Goal: Task Accomplishment & Management: Manage account settings

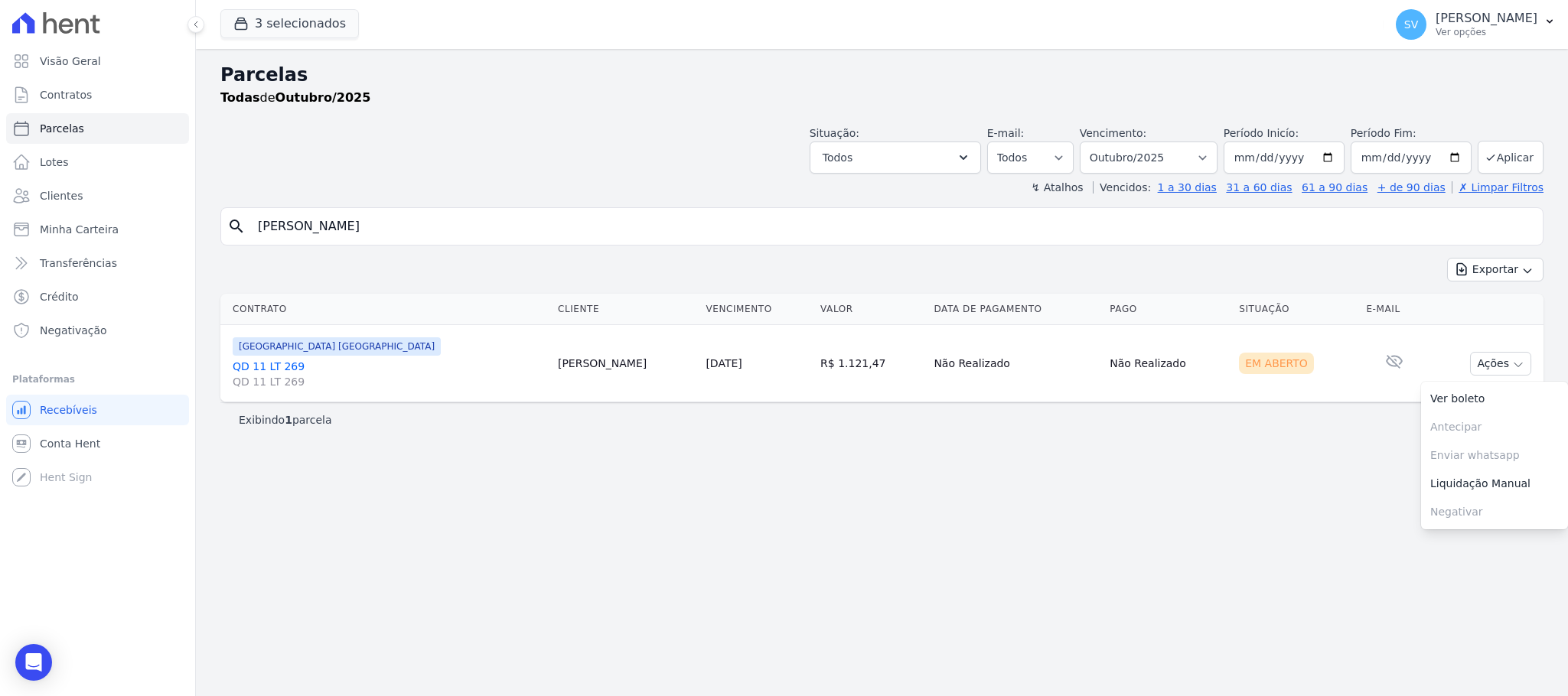
select select
click at [191, 250] on div "Visão Geral Contratos [GEOGRAPHIC_DATA] Lotes Clientes Minha Carteira Transferê…" at bounding box center [784, 348] width 1568 height 696
type input "[PERSON_NAME]"
select select
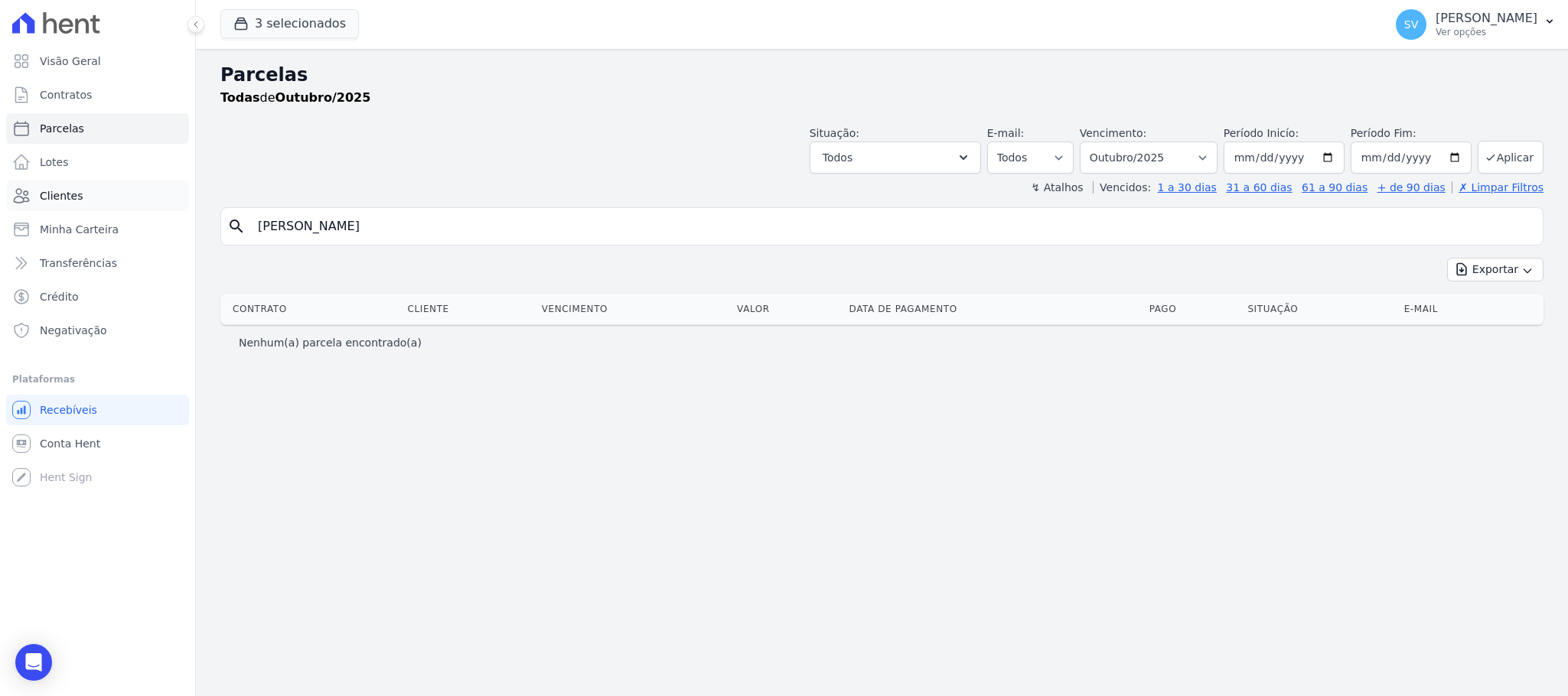
drag, startPoint x: 67, startPoint y: 193, endPoint x: 79, endPoint y: 198, distance: 13.0
click at [66, 193] on span "Clientes" at bounding box center [60, 196] width 43 height 15
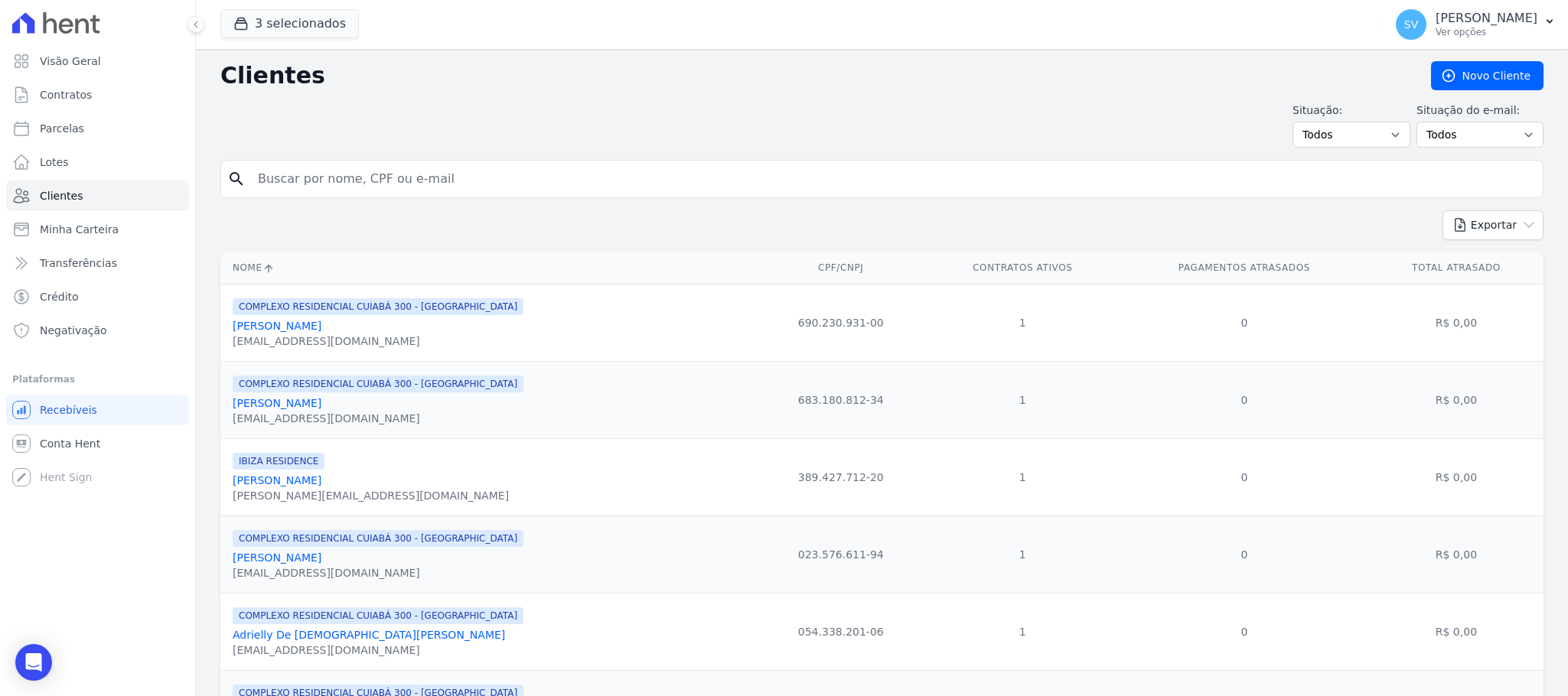
click at [517, 234] on div "Exportar PDF CSV Dimob 2024" at bounding box center [882, 231] width 1322 height 42
drag, startPoint x: 504, startPoint y: 198, endPoint x: 500, endPoint y: 188, distance: 10.8
click at [503, 198] on div "search" at bounding box center [882, 179] width 1322 height 39
click at [496, 181] on input "search" at bounding box center [893, 178] width 1287 height 31
paste input "[PERSON_NAME]"
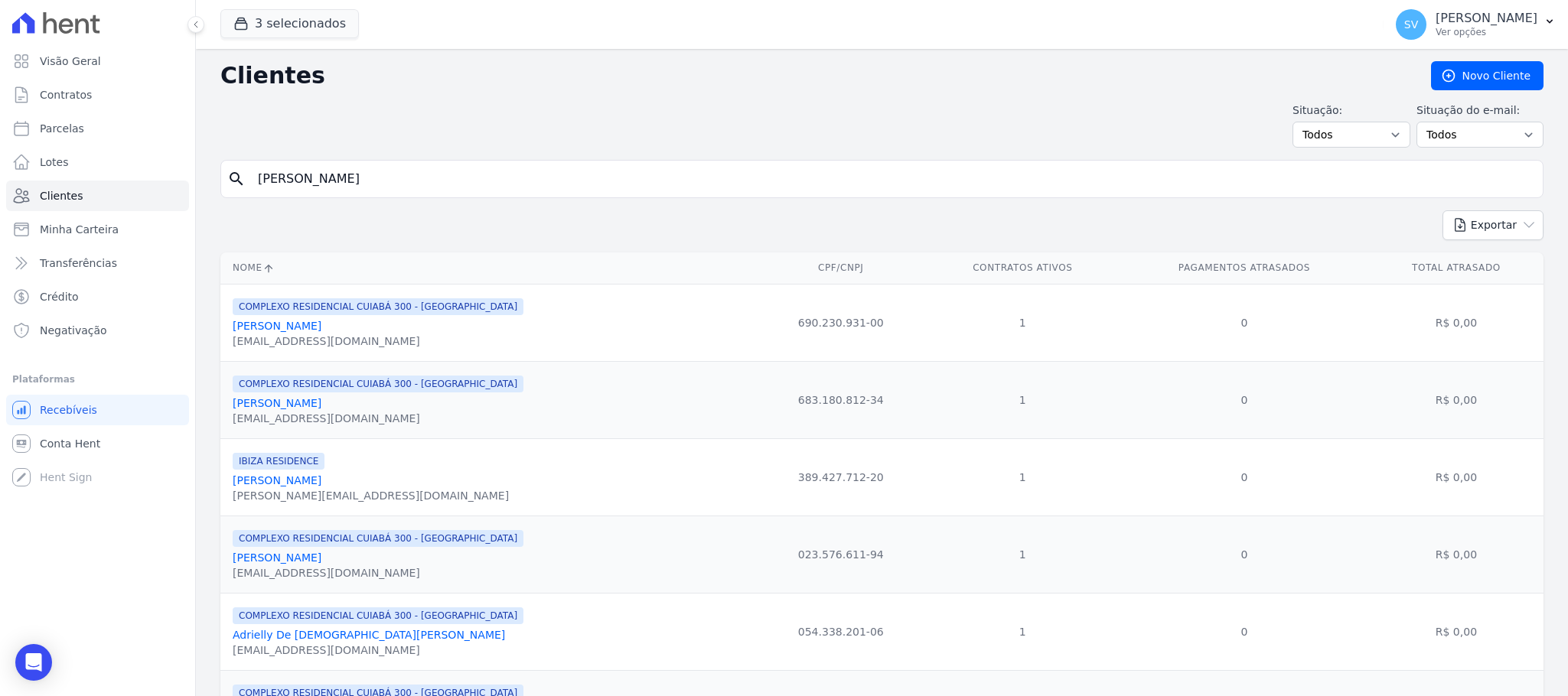
type input "[PERSON_NAME]"
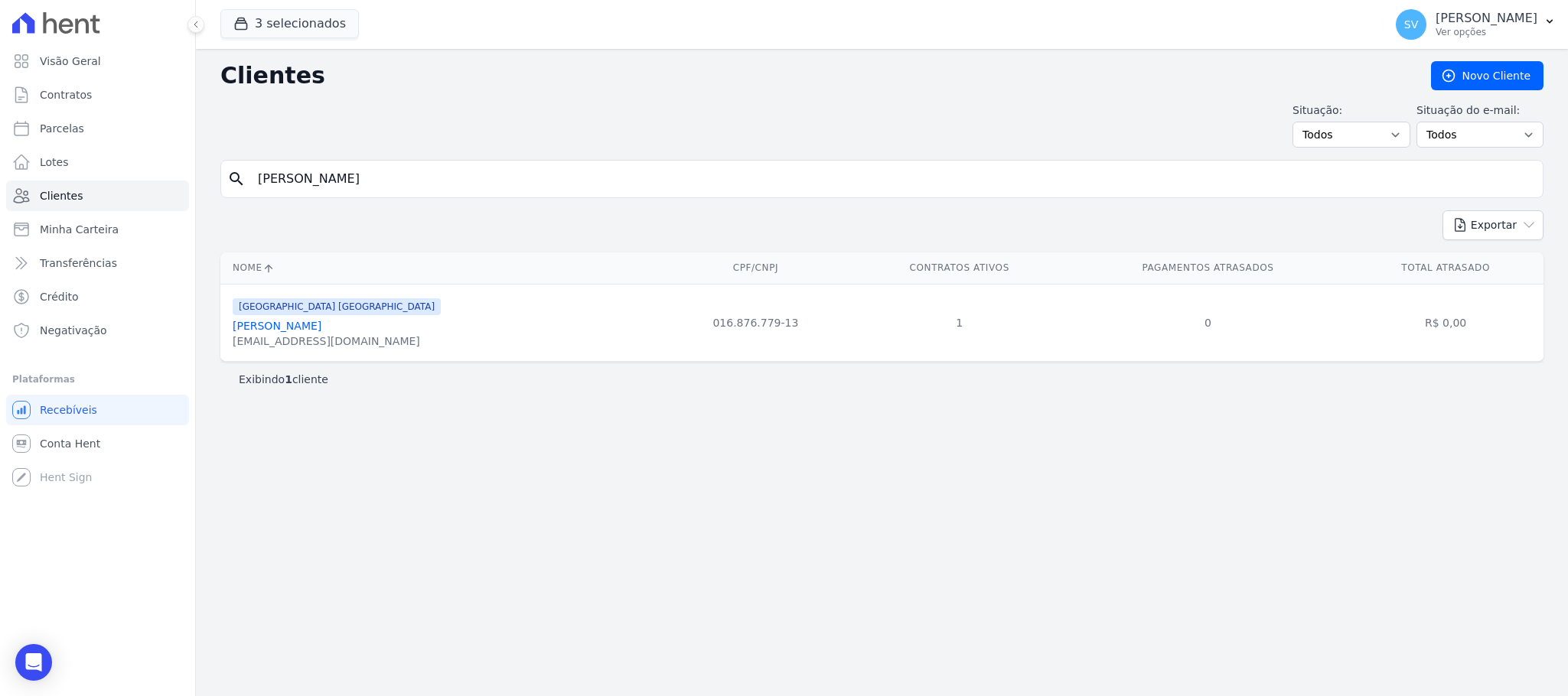
click at [321, 332] on link "[PERSON_NAME]" at bounding box center [277, 326] width 89 height 13
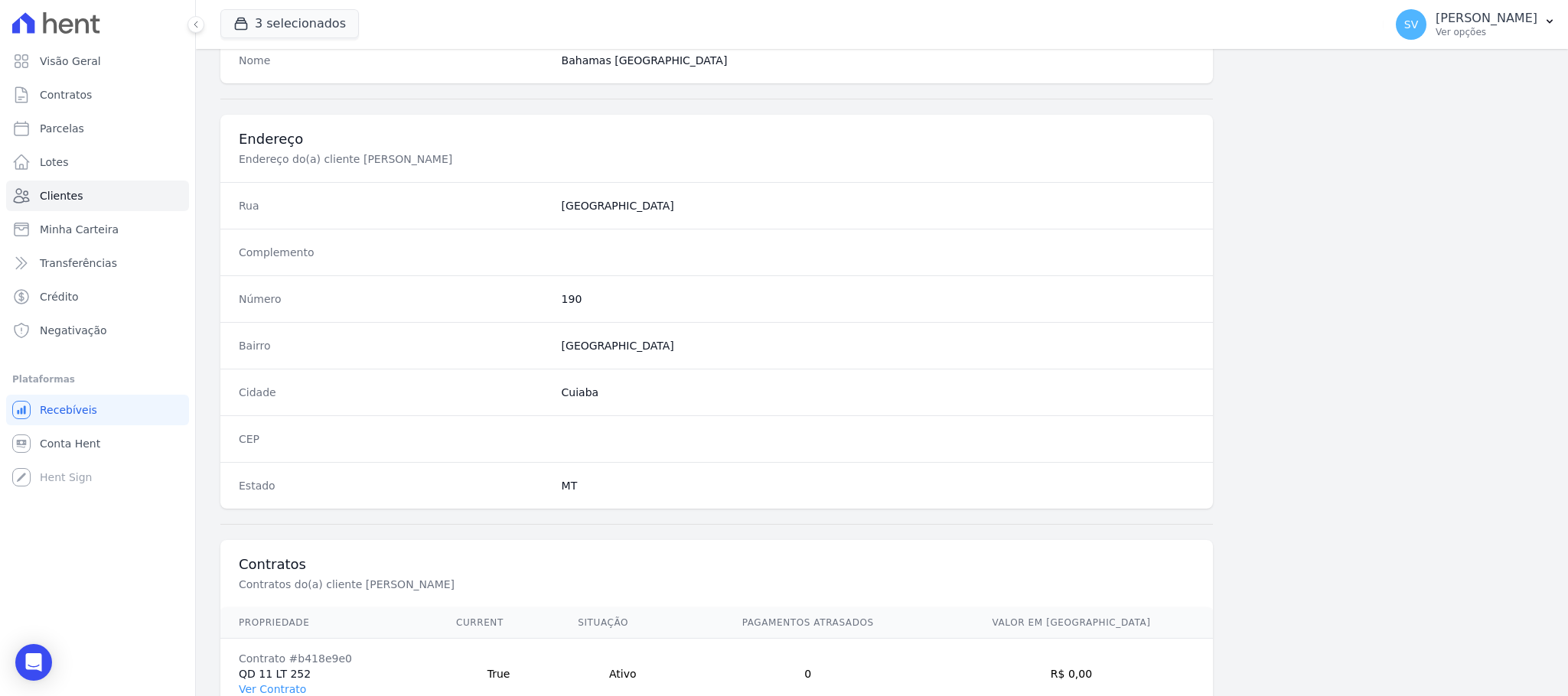
scroll to position [745, 0]
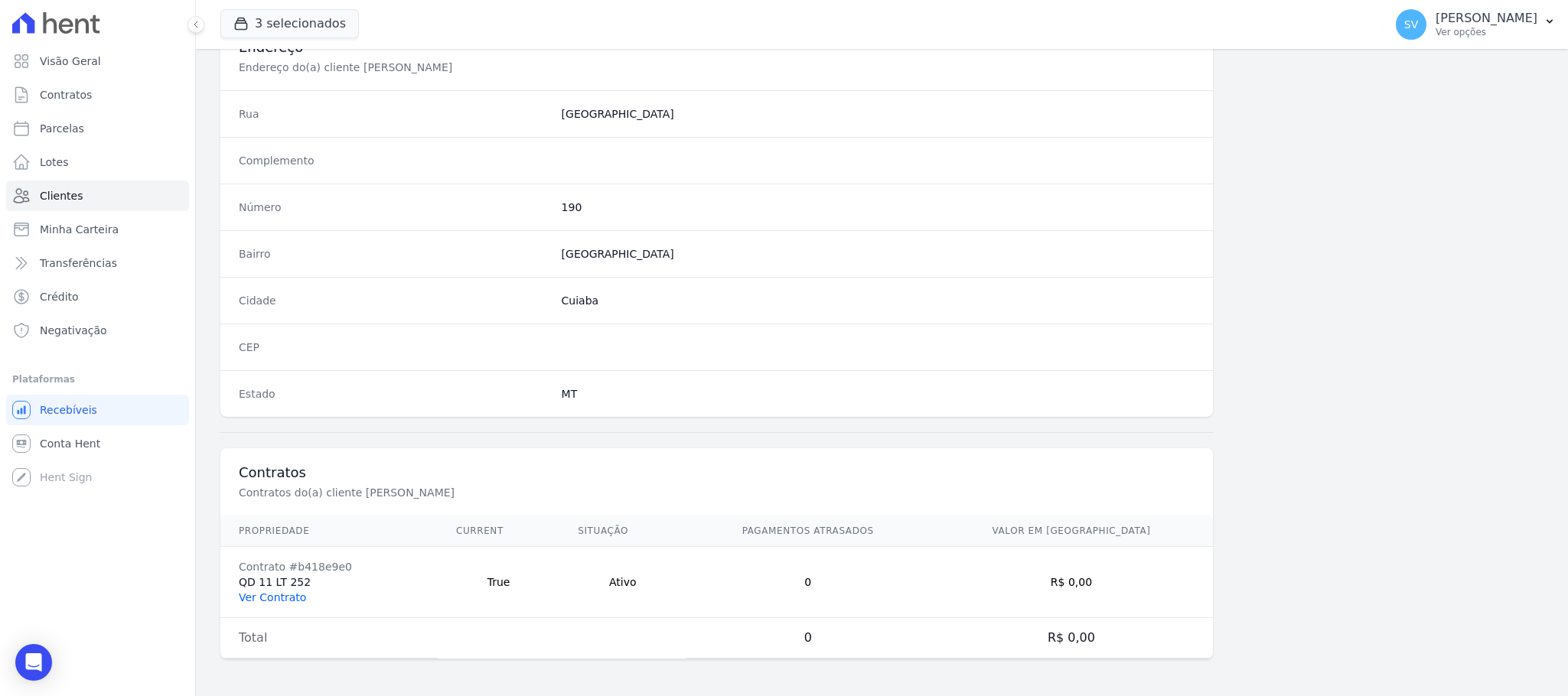
click at [269, 591] on link "Ver Contrato" at bounding box center [272, 597] width 67 height 13
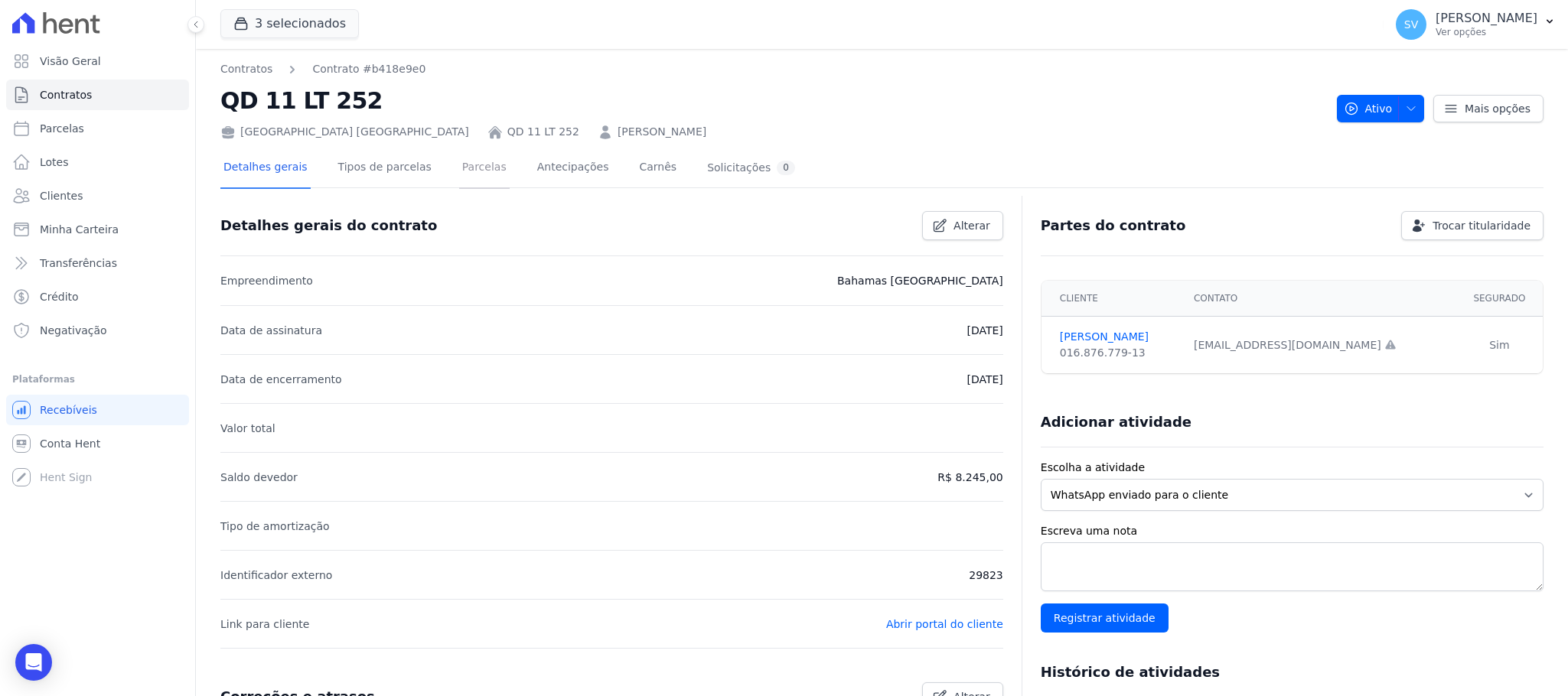
click at [468, 162] on link "Parcelas" at bounding box center [484, 168] width 50 height 40
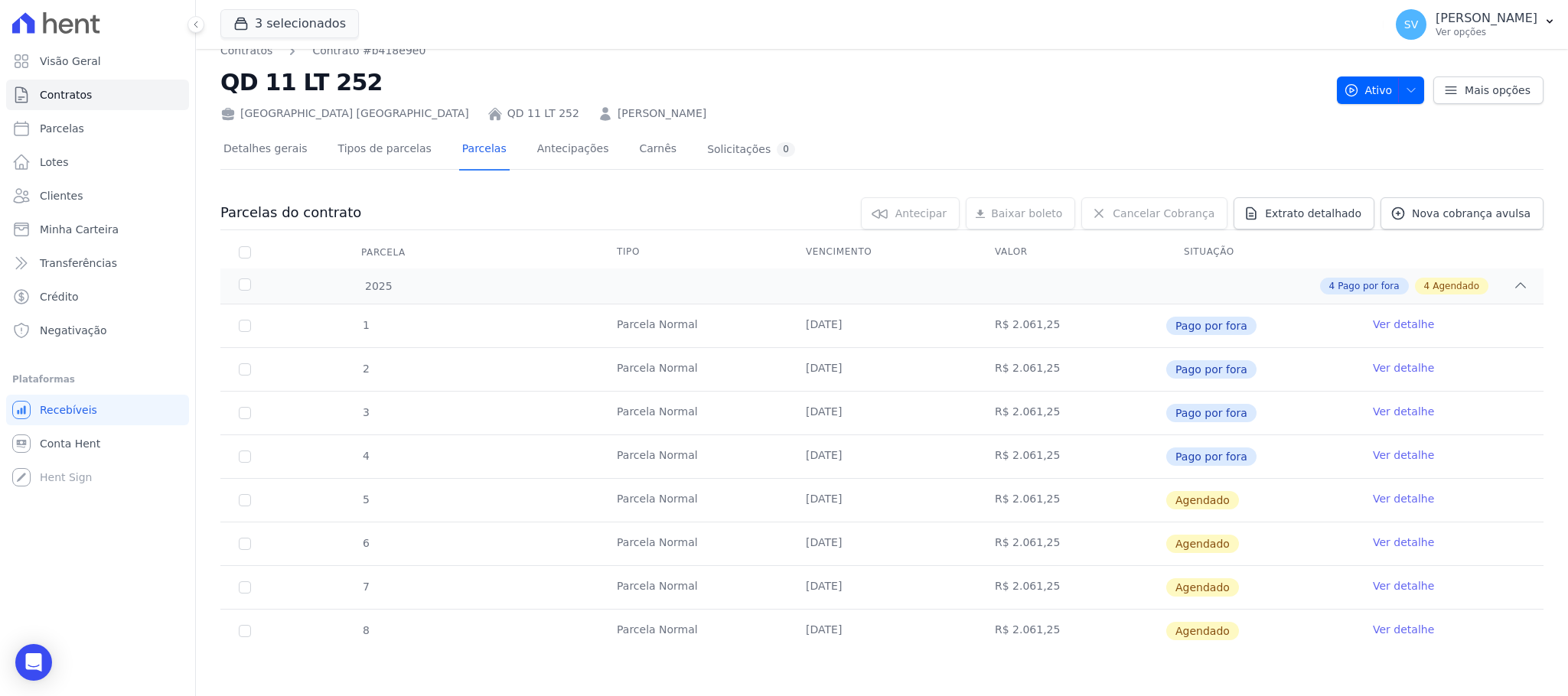
scroll to position [23, 0]
drag, startPoint x: 669, startPoint y: 306, endPoint x: 675, endPoint y: 298, distance: 10.0
click at [666, 303] on td "Parcela Normal" at bounding box center [692, 323] width 189 height 43
drag, startPoint x: 677, startPoint y: 296, endPoint x: 1082, endPoint y: 250, distance: 407.6
click at [678, 296] on div "1 [GEOGRAPHIC_DATA] [DATE] R$ 2.061,25 Pago por fora Ver detalhe 2 [GEOGRAPHIC_…" at bounding box center [882, 476] width 1372 height 360
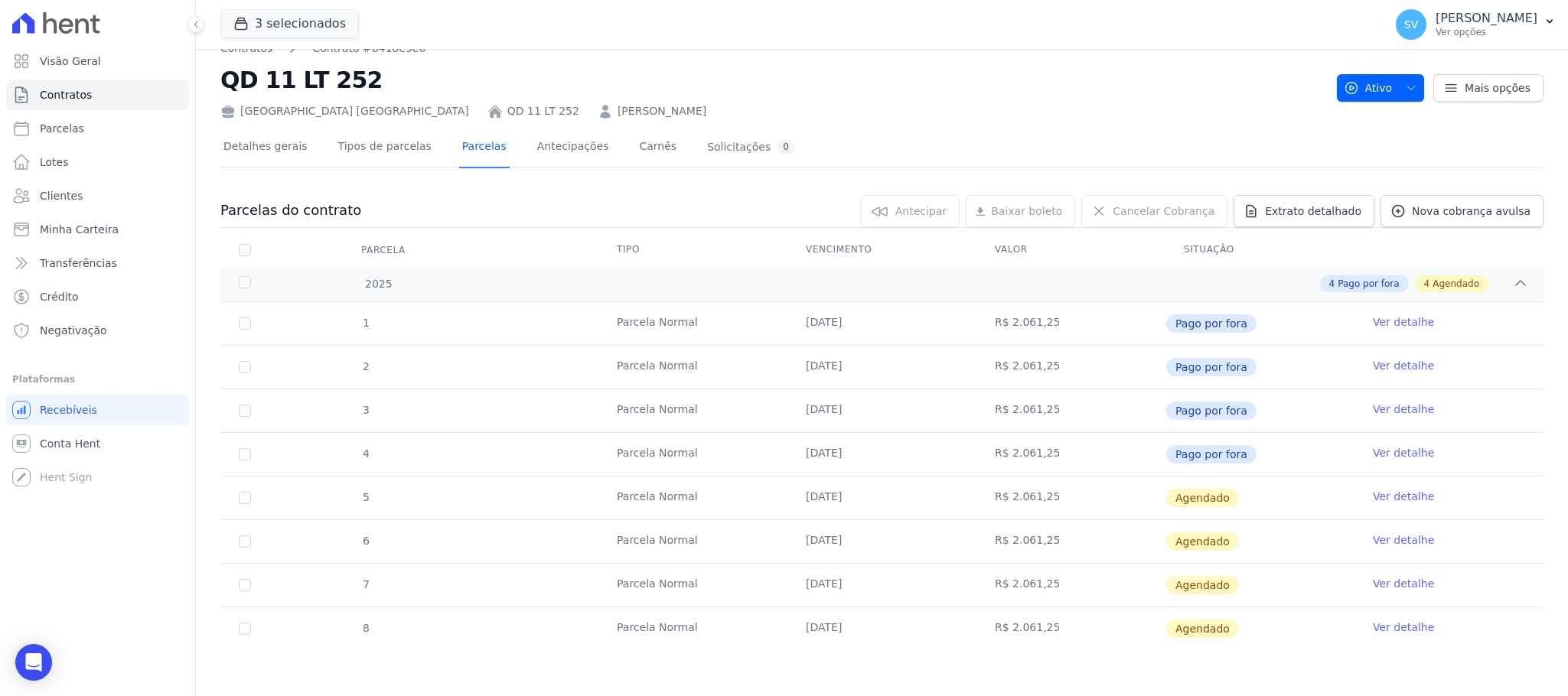
drag, startPoint x: 800, startPoint y: 451, endPoint x: 923, endPoint y: 431, distance: 124.6
click at [923, 433] on td "[DATE]" at bounding box center [881, 454] width 189 height 43
drag, startPoint x: 792, startPoint y: 494, endPoint x: 1219, endPoint y: 619, distance: 444.9
click at [1219, 619] on tbody "1 [GEOGRAPHIC_DATA] [DATE] R$ 2.061,25 Pago por fora Ver detalhe 2 [GEOGRAPHIC_…" at bounding box center [882, 476] width 1322 height 348
click at [1221, 494] on span "Agendado" at bounding box center [1202, 498] width 73 height 18
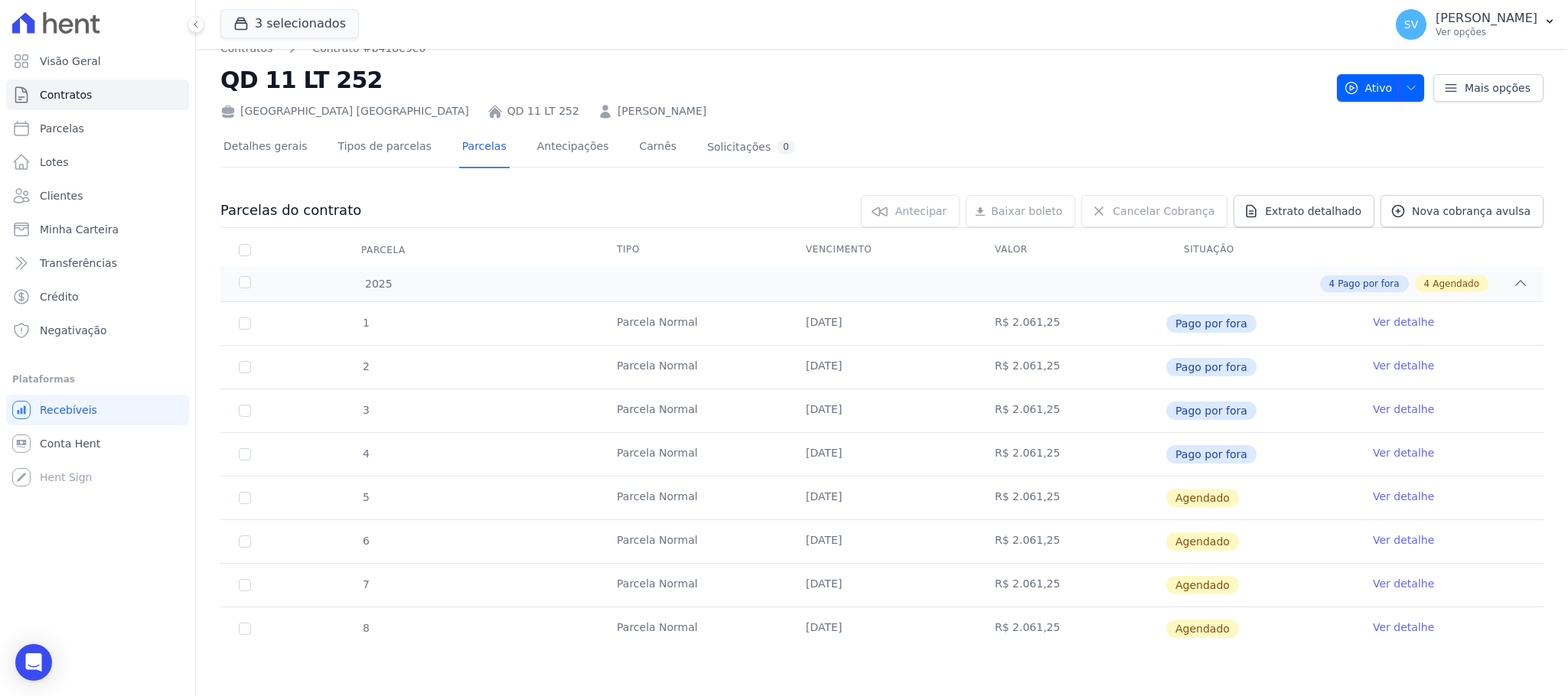
click at [1389, 628] on link "Ver detalhe" at bounding box center [1403, 626] width 61 height 15
click at [793, 491] on td "[DATE]" at bounding box center [881, 498] width 189 height 43
drag, startPoint x: 1176, startPoint y: 488, endPoint x: 1184, endPoint y: 488, distance: 8.0
click at [1177, 488] on span "Agendado" at bounding box center [1202, 498] width 73 height 18
click at [1389, 482] on td "Ver detalhe" at bounding box center [1448, 498] width 189 height 43
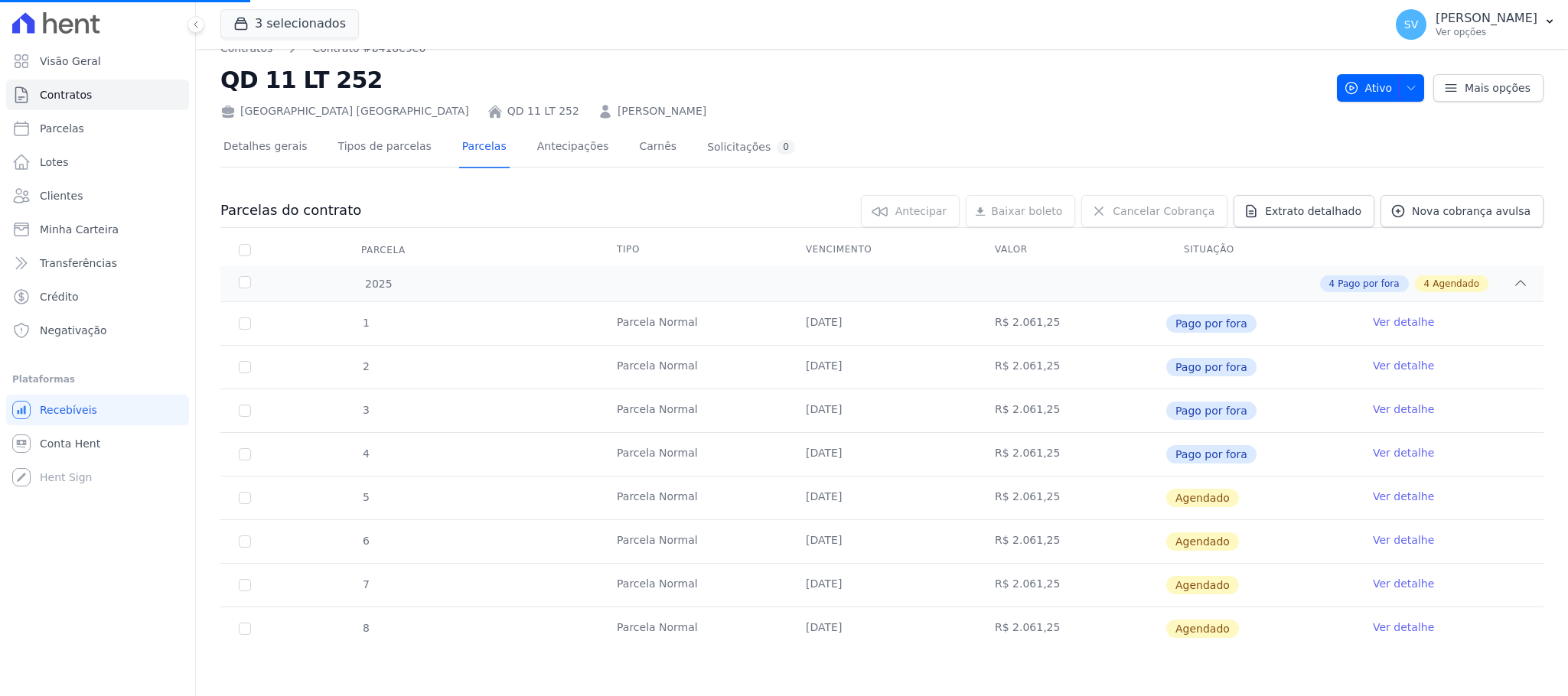
click at [1393, 496] on link "Ver detalhe" at bounding box center [1403, 496] width 61 height 15
